Goal: Transaction & Acquisition: Book appointment/travel/reservation

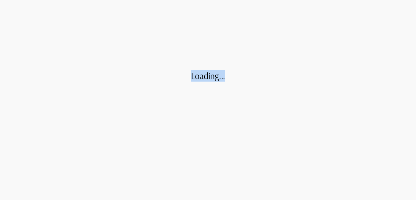
click at [184, 76] on div "Loading..." at bounding box center [208, 100] width 49 height 60
click at [184, 110] on icon at bounding box center [208, 105] width 49 height 49
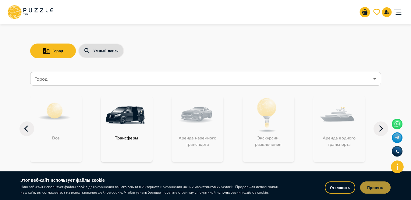
click at [366, 187] on button "Принять" at bounding box center [375, 188] width 30 height 12
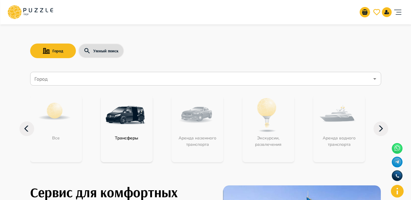
click at [78, 86] on nav "Город Город Все Трансферы Аренда наземного транспорта Экскурсии, развлечения Ар…" at bounding box center [205, 120] width 351 height 103
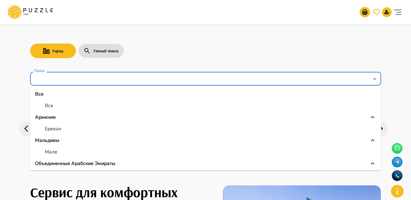
click at [77, 84] on input "Город" at bounding box center [201, 79] width 336 height 12
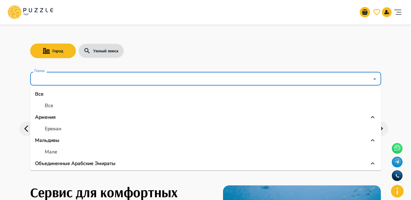
click at [144, 83] on input "Город" at bounding box center [201, 79] width 336 height 12
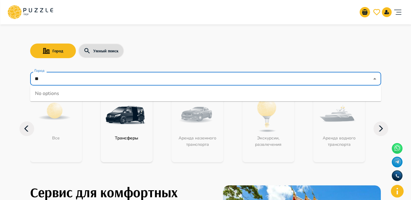
type input "*"
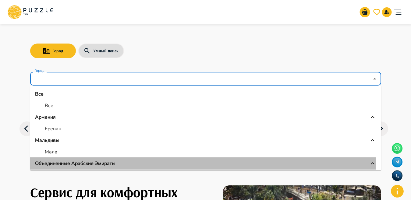
click at [83, 164] on p "Объединенные Арабские Эмираты" at bounding box center [75, 163] width 80 height 7
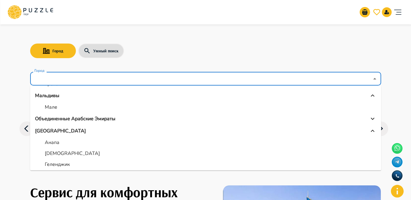
scroll to position [56, 0]
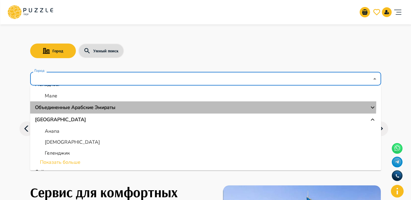
click at [101, 102] on li "Объединенные Арабские Эмираты" at bounding box center [205, 107] width 351 height 12
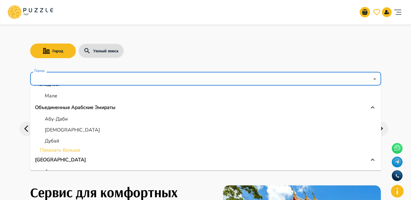
click at [60, 121] on p "Абу-Даби" at bounding box center [56, 118] width 23 height 7
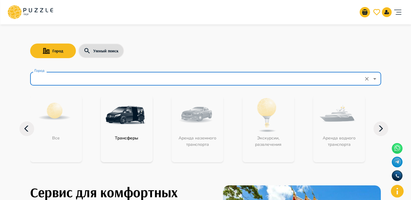
type input "********"
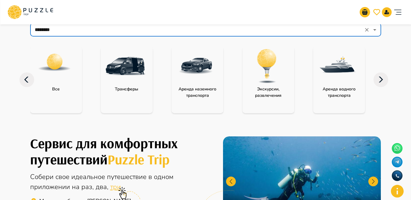
scroll to position [45, 0]
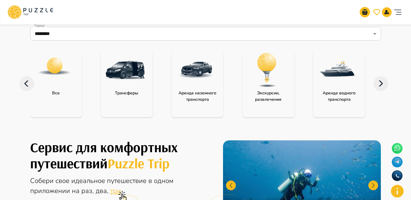
click at [255, 78] on img "category-activity" at bounding box center [267, 70] width 40 height 40
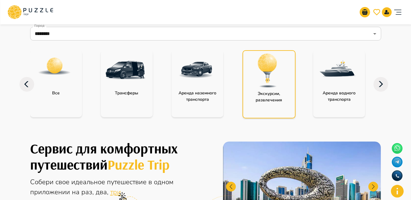
click at [255, 78] on img "category-activity" at bounding box center [268, 71] width 40 height 40
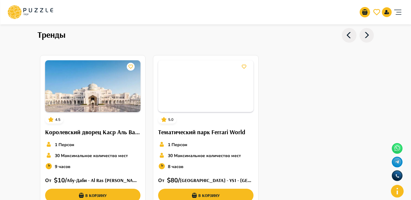
scroll to position [216, 0]
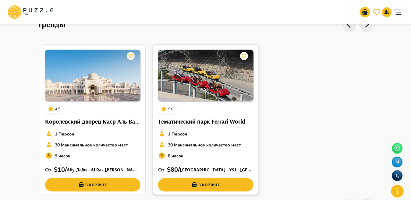
click at [185, 85] on img at bounding box center [205, 76] width 95 height 52
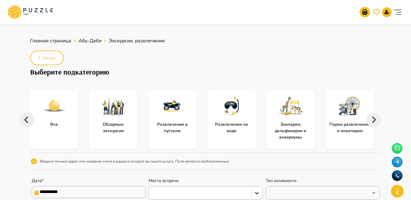
click at [29, 119] on icon at bounding box center [27, 120] width 15 height 15
click at [30, 119] on icon at bounding box center [27, 120] width 15 height 15
click at [21, 120] on icon at bounding box center [27, 120] width 15 height 15
click at [22, 126] on icon at bounding box center [27, 120] width 15 height 15
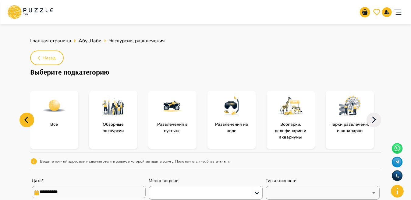
click at [29, 114] on icon at bounding box center [27, 120] width 15 height 15
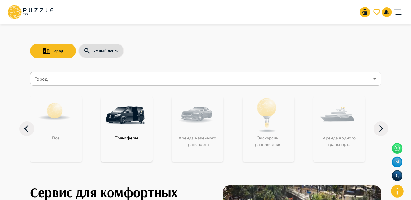
click at [89, 83] on input "Город" at bounding box center [201, 79] width 336 height 12
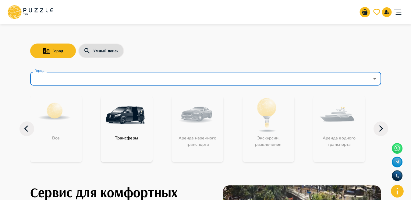
click at [89, 83] on input "Город" at bounding box center [201, 79] width 336 height 12
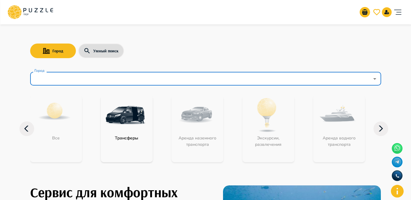
click at [56, 77] on input "Город" at bounding box center [201, 79] width 336 height 12
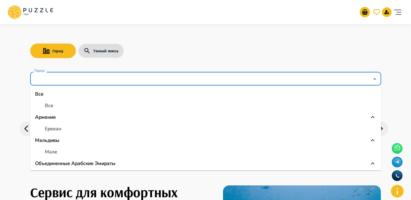
click at [98, 157] on li "Мале" at bounding box center [205, 152] width 351 height 11
type input "****"
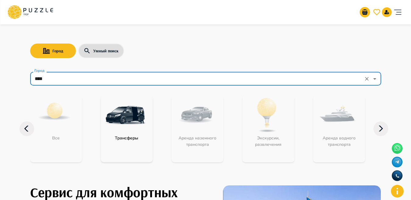
click at [64, 78] on input "****" at bounding box center [197, 79] width 328 height 12
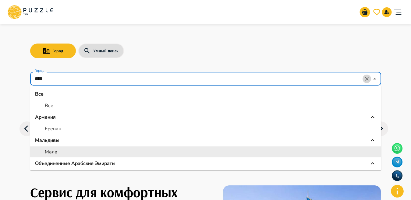
drag, startPoint x: 365, startPoint y: 78, endPoint x: 324, endPoint y: 97, distance: 45.5
click at [365, 78] on icon "Clear" at bounding box center [367, 79] width 6 height 6
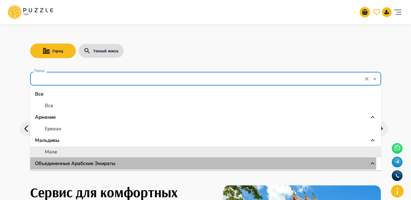
click at [71, 162] on p "Объединенные Арабские Эмираты" at bounding box center [75, 163] width 80 height 7
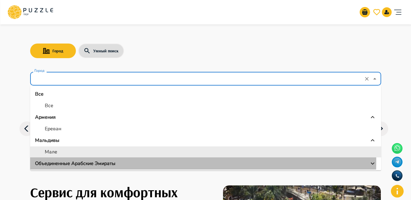
click at [71, 161] on p "Объединенные Арабские Эмираты" at bounding box center [75, 163] width 80 height 7
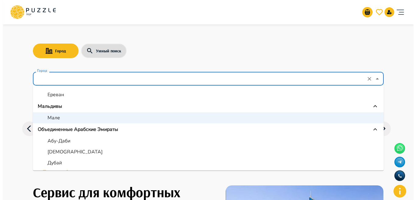
scroll to position [39, 0]
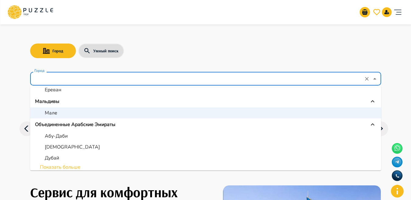
click at [58, 158] on p "Дубай" at bounding box center [52, 157] width 14 height 7
type input "*****"
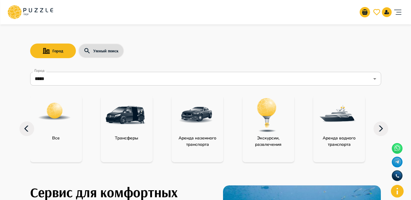
click at [277, 122] on img "category-activity" at bounding box center [267, 115] width 40 height 40
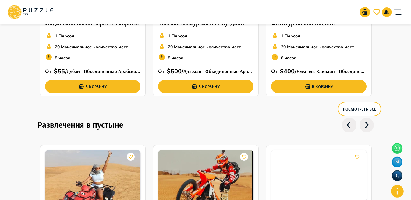
scroll to position [906, 0]
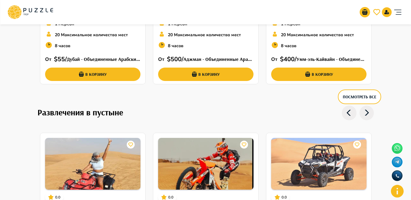
drag, startPoint x: 367, startPoint y: 95, endPoint x: 415, endPoint y: 86, distance: 49.5
click at [367, 95] on button "Посмотреть все" at bounding box center [359, 97] width 43 height 15
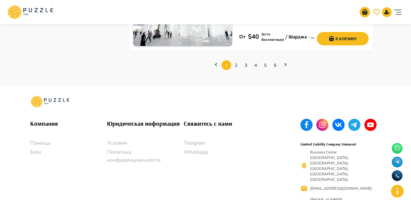
scroll to position [1012, 0]
click at [237, 60] on link "2" at bounding box center [236, 64] width 10 height 9
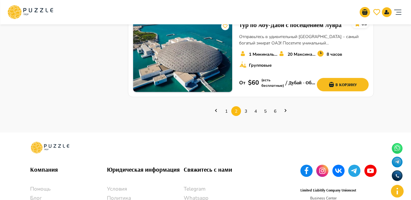
scroll to position [901, 0]
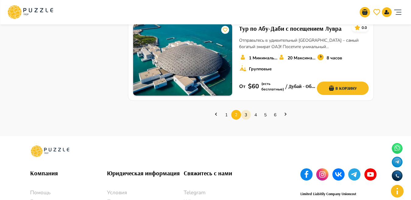
click at [249, 110] on link "3" at bounding box center [246, 114] width 10 height 9
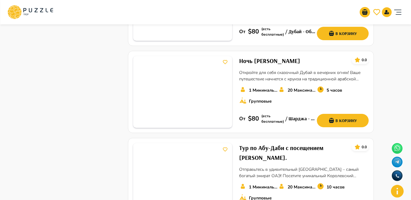
scroll to position [829, 0]
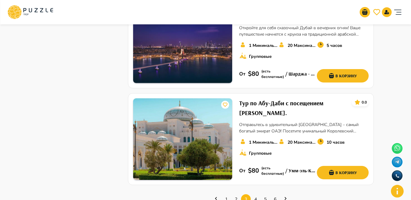
drag, startPoint x: 410, startPoint y: 148, endPoint x: 414, endPoint y: 161, distance: 14.0
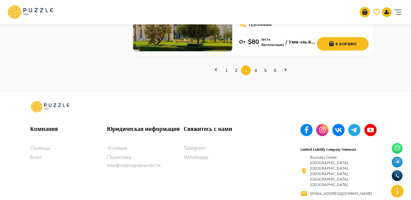
click at [254, 61] on ul "1 2 3 4 5 6" at bounding box center [251, 70] width 246 height 18
click at [254, 66] on link "4" at bounding box center [256, 70] width 10 height 9
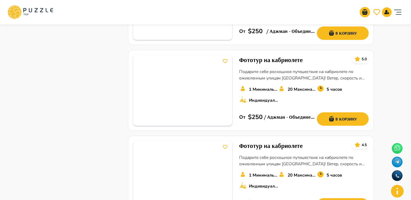
scroll to position [409, 0]
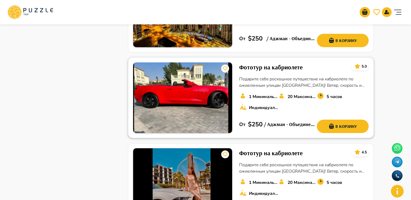
click at [264, 62] on h6 "Фототур на кабриолете" at bounding box center [270, 67] width 63 height 10
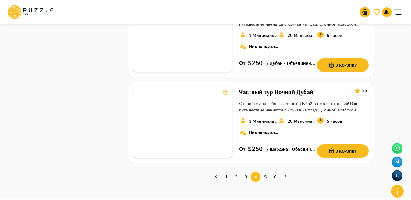
scroll to position [830, 0]
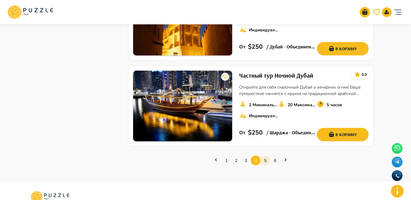
click at [267, 156] on link "5" at bounding box center [266, 160] width 10 height 9
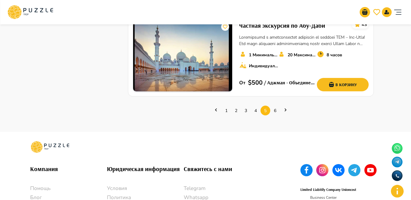
scroll to position [899, 0]
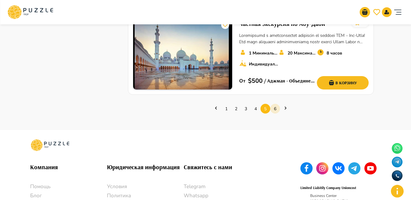
click at [275, 108] on link "6" at bounding box center [275, 108] width 10 height 9
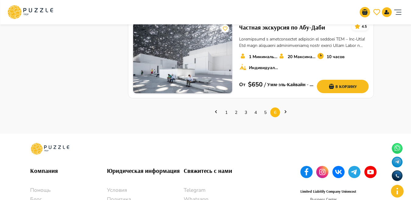
scroll to position [892, 0]
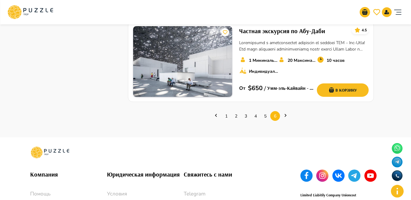
scroll to position [906, 0]
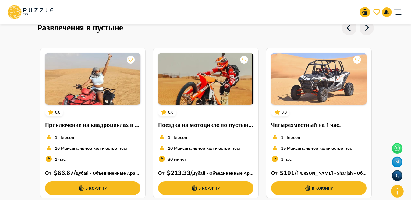
click at [397, 16] on icon "account of current user" at bounding box center [398, 12] width 12 height 12
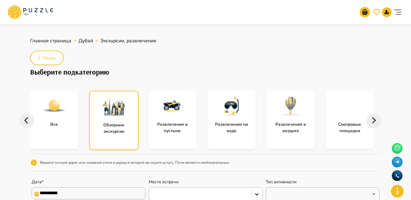
scroll to position [51, 0]
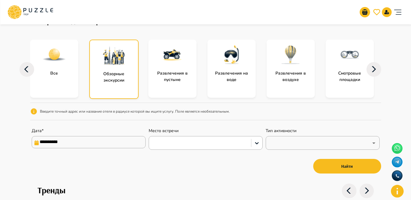
click at [228, 65] on img "subcategory-entertainment_in_the_sea" at bounding box center [231, 55] width 24 height 24
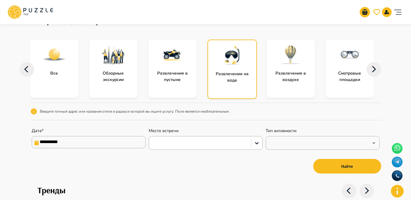
click at [228, 65] on img "subcategory-entertainment_in_the_sea" at bounding box center [232, 55] width 24 height 24
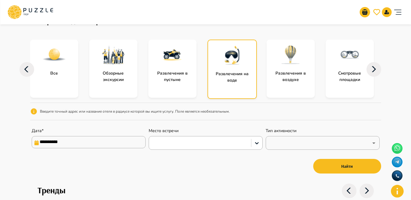
click at [228, 65] on img "subcategory-entertainment_in_the_sea" at bounding box center [232, 55] width 24 height 24
click at [346, 159] on button "Найти" at bounding box center [347, 166] width 68 height 15
click at [325, 165] on button "Найти" at bounding box center [347, 166] width 68 height 15
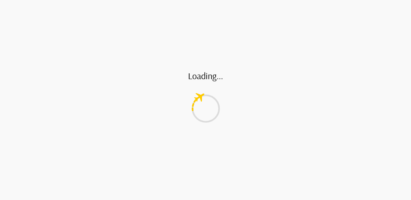
click at [232, 80] on div "Loading..." at bounding box center [205, 100] width 411 height 200
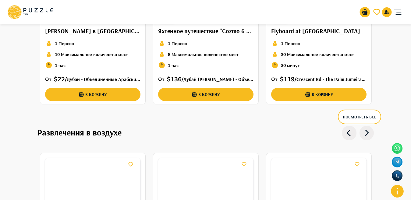
scroll to position [1289, 0]
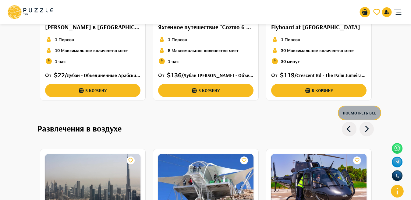
click at [359, 107] on button "Посмотреть все" at bounding box center [359, 113] width 43 height 15
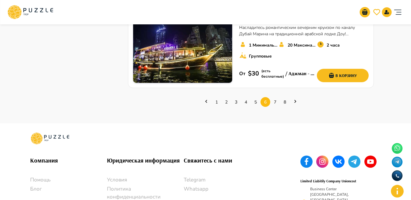
scroll to position [963, 0]
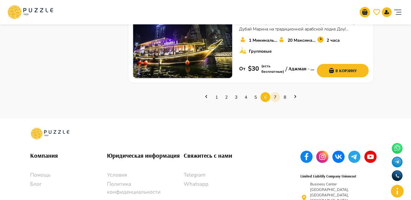
click at [275, 93] on link "7" at bounding box center [275, 97] width 10 height 9
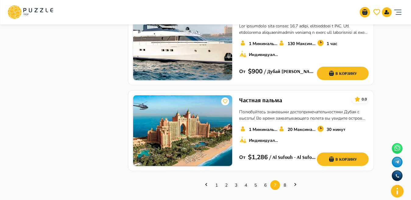
scroll to position [865, 0]
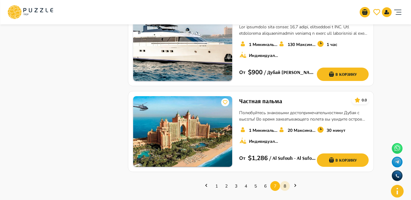
click at [286, 182] on link "8" at bounding box center [285, 186] width 10 height 9
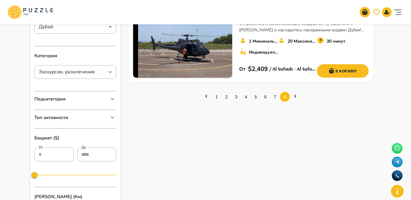
scroll to position [115, 0]
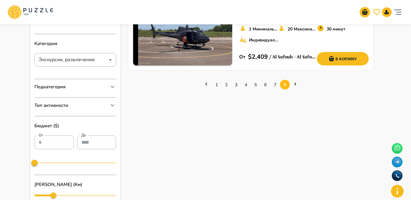
click at [295, 85] on icon "Next page" at bounding box center [295, 84] width 2 height 3
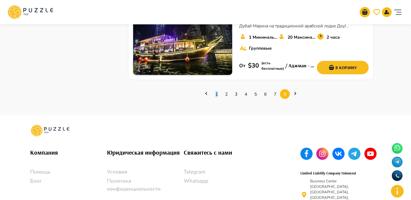
scroll to position [51, 0]
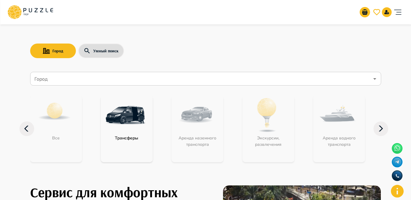
click at [140, 78] on input "Город" at bounding box center [201, 79] width 336 height 12
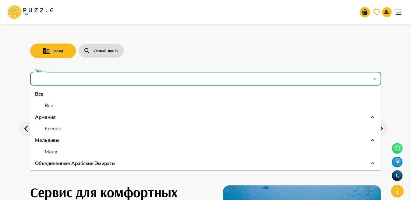
click at [78, 163] on p "Объединенные Арабские Эмираты" at bounding box center [75, 163] width 80 height 7
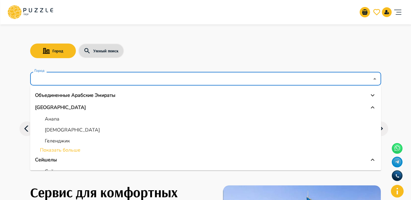
scroll to position [67, 0]
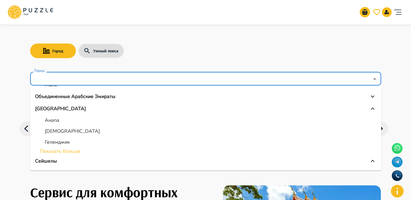
click at [68, 151] on li "Показать больше" at bounding box center [205, 151] width 351 height 7
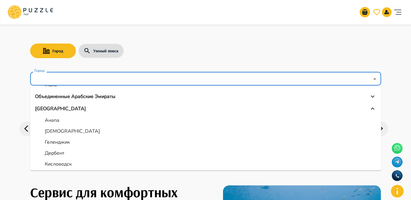
click at [104, 97] on p "Объединенные Арабские Эмираты" at bounding box center [75, 96] width 80 height 7
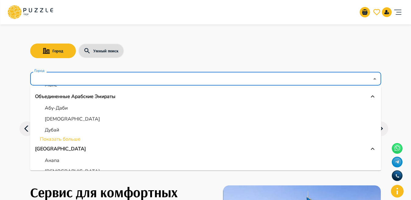
click at [55, 108] on p "Абу-Даби" at bounding box center [56, 108] width 23 height 7
type input "********"
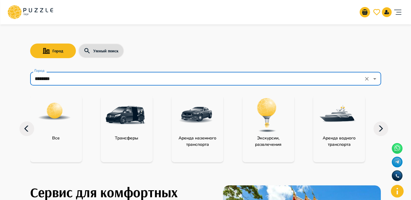
click at [57, 125] on img "category-all" at bounding box center [54, 111] width 34 height 34
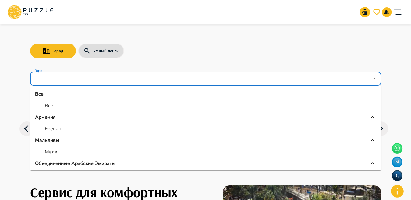
click at [127, 79] on input "Город" at bounding box center [201, 79] width 336 height 12
click at [50, 164] on p "Объединенные Арабские Эмираты" at bounding box center [75, 163] width 80 height 7
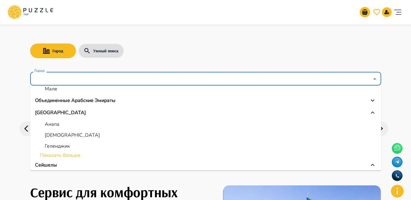
scroll to position [72, 0]
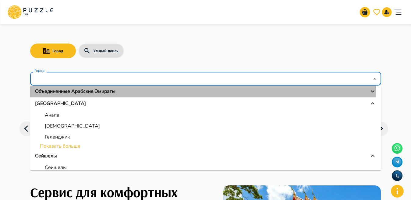
click at [63, 89] on p "Объединенные Арабские Эмираты" at bounding box center [75, 91] width 80 height 7
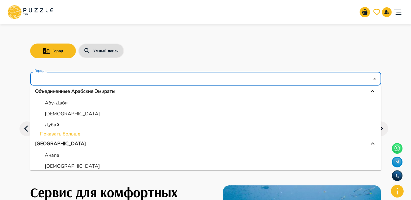
click at [56, 133] on li "Показать больше" at bounding box center [205, 133] width 351 height 7
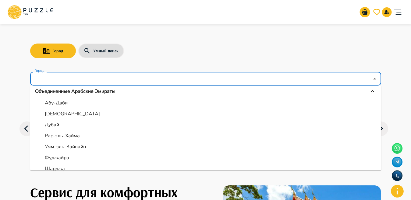
click at [55, 105] on p "Абу-Даби" at bounding box center [56, 102] width 23 height 7
type input "********"
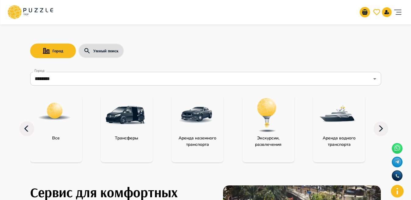
click at [347, 131] on img "category-water_transport" at bounding box center [338, 115] width 40 height 40
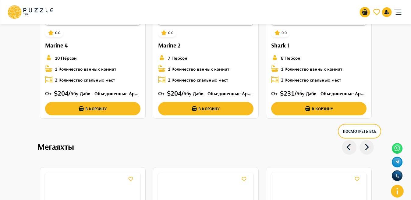
scroll to position [881, 0]
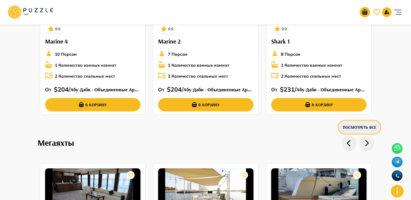
click at [350, 128] on button "Посмотреть все" at bounding box center [359, 127] width 43 height 15
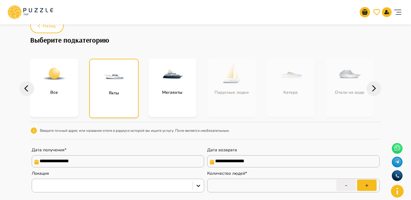
scroll to position [28, 0]
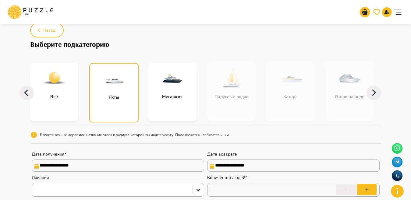
click at [56, 87] on img "subcategory-all" at bounding box center [54, 78] width 24 height 24
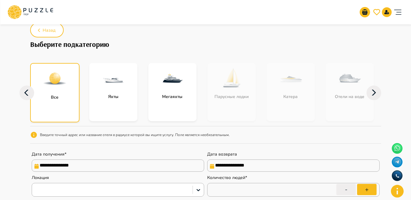
click at [56, 87] on img "subcategory-all" at bounding box center [55, 79] width 24 height 24
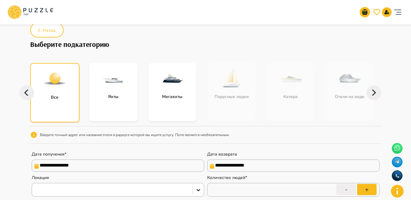
click at [56, 87] on img "subcategory-all" at bounding box center [55, 79] width 24 height 24
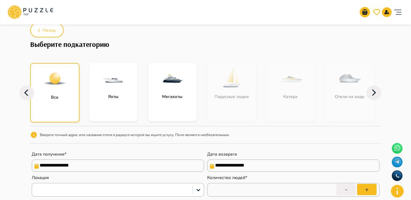
click at [56, 87] on img "subcategory-all" at bounding box center [55, 79] width 24 height 24
click at [47, 80] on img "subcategory-all" at bounding box center [55, 79] width 24 height 24
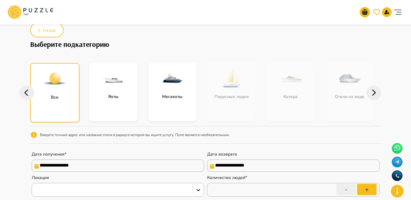
click at [104, 87] on div "Все Яхты Мегаяхты Парусные лодки Катера Отели на воде" at bounding box center [205, 93] width 351 height 62
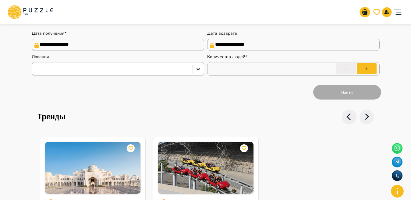
scroll to position [0, 0]
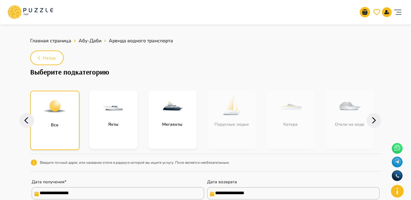
click at [36, 115] on div "subcategory-all" at bounding box center [55, 106] width 48 height 30
drag, startPoint x: 8, startPoint y: 131, endPoint x: 13, endPoint y: 129, distance: 5.3
click at [20, 119] on icon at bounding box center [27, 120] width 15 height 15
click at [23, 118] on icon at bounding box center [27, 120] width 15 height 15
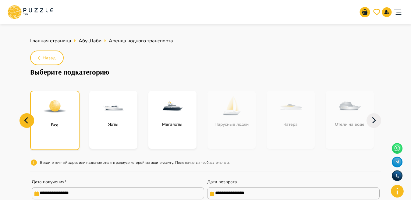
click at [30, 117] on icon at bounding box center [27, 120] width 15 height 15
click at [30, 98] on div "Все" at bounding box center [54, 120] width 49 height 59
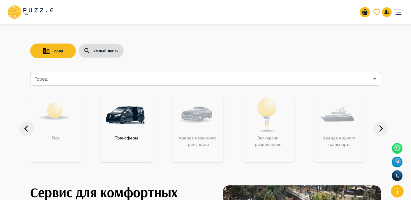
click at [55, 81] on input "Город" at bounding box center [201, 79] width 336 height 12
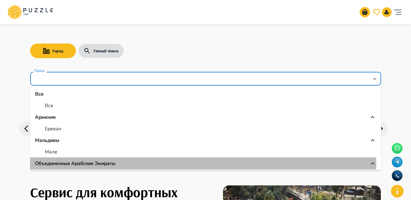
click at [91, 165] on p "Объединенные Арабские Эмираты" at bounding box center [75, 163] width 80 height 7
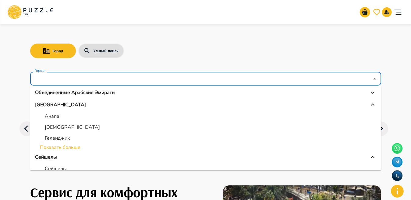
scroll to position [53, 0]
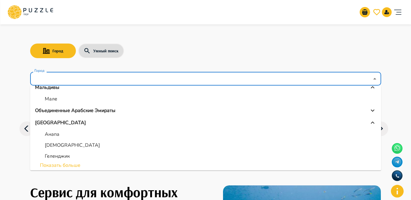
click at [89, 110] on p "Объединенные Арабские Эмираты" at bounding box center [75, 110] width 80 height 7
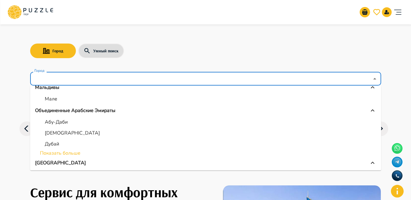
click at [51, 121] on p "Абу-Даби" at bounding box center [56, 122] width 23 height 7
type input "********"
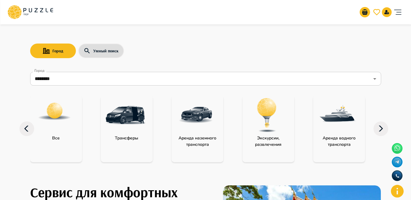
click at [50, 116] on img "category-all" at bounding box center [54, 111] width 34 height 34
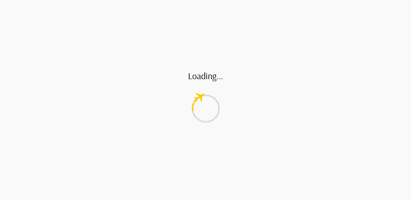
type input "*"
type input "**"
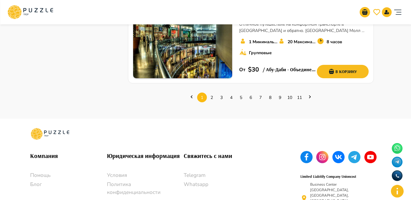
scroll to position [886, 0]
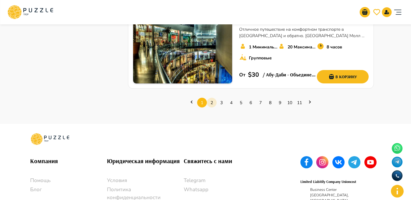
click at [212, 98] on link "2" at bounding box center [212, 102] width 10 height 9
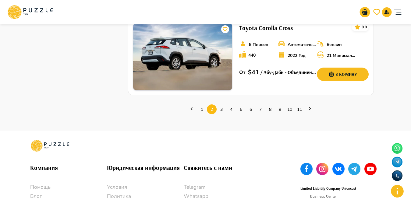
scroll to position [868, 0]
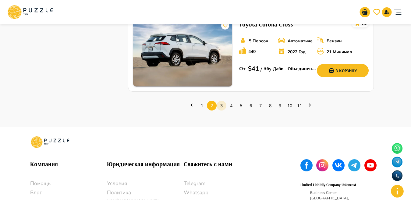
click at [222, 101] on link "3" at bounding box center [222, 105] width 10 height 9
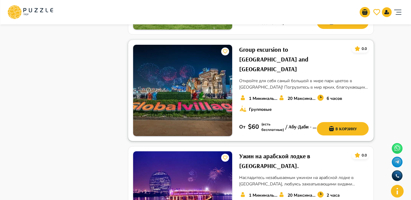
scroll to position [683, 0]
